Goal: Information Seeking & Learning: Learn about a topic

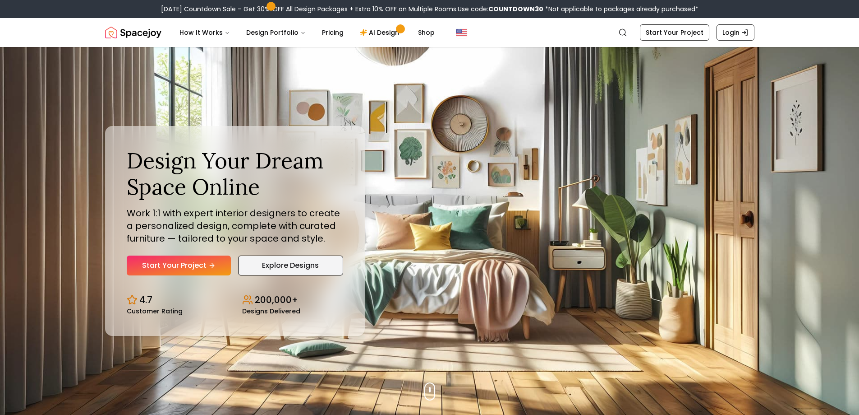
click at [290, 258] on link "Explore Designs" at bounding box center [290, 265] width 105 height 20
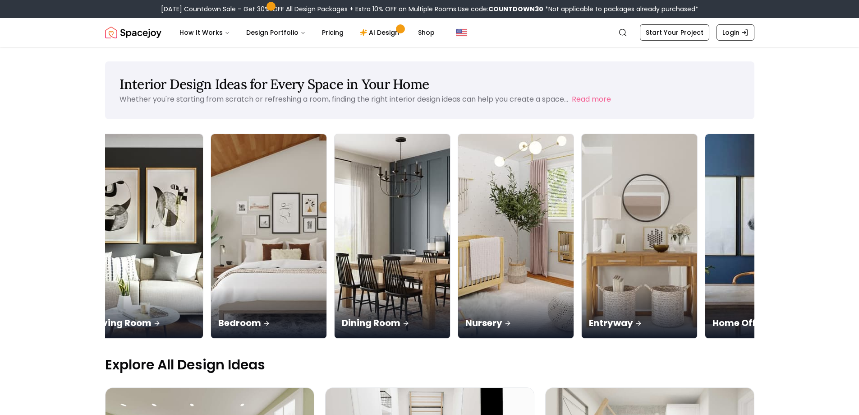
scroll to position [0, 36]
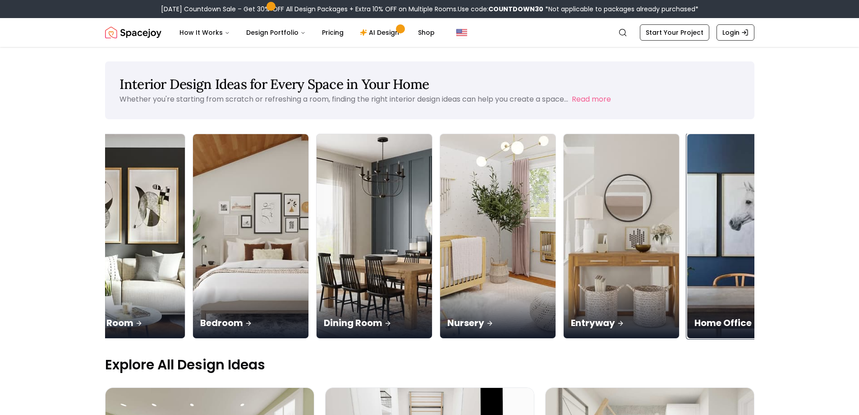
click at [735, 296] on div "Home Office" at bounding box center [744, 312] width 115 height 51
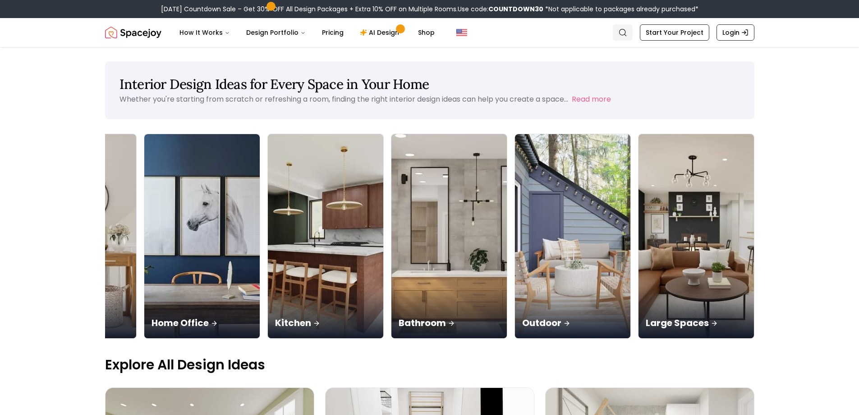
drag, startPoint x: 633, startPoint y: 36, endPoint x: 612, endPoint y: 37, distance: 21.2
click at [633, 36] on link "Search" at bounding box center [623, 32] width 20 height 16
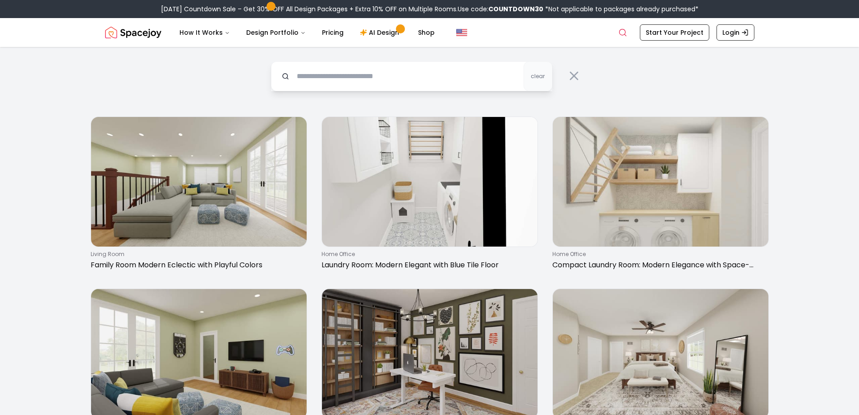
click at [417, 82] on input "text" at bounding box center [411, 76] width 281 height 30
type input "******"
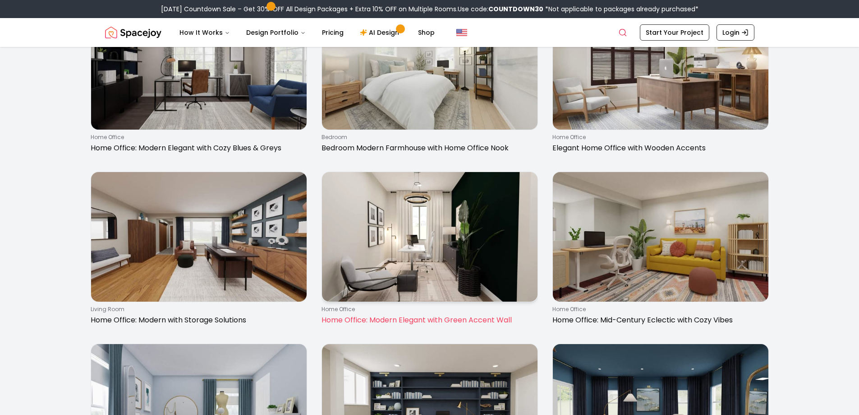
scroll to position [992, 0]
